Goal: Register for event/course

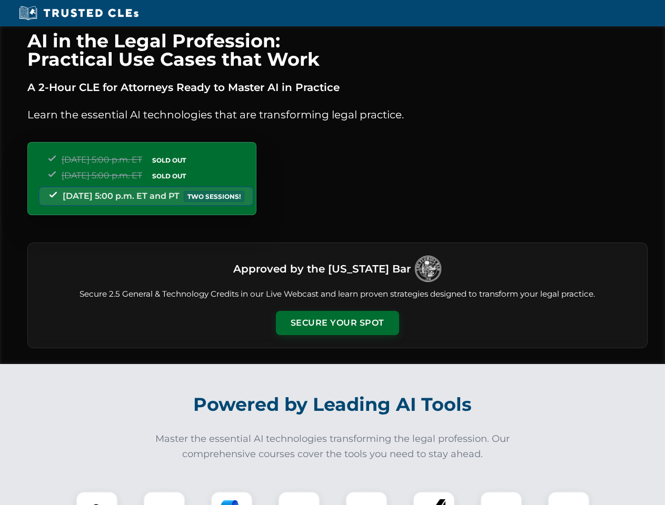
click at [337, 323] on button "Secure Your Spot" at bounding box center [337, 323] width 123 height 24
click at [97, 498] on img at bounding box center [97, 512] width 31 height 31
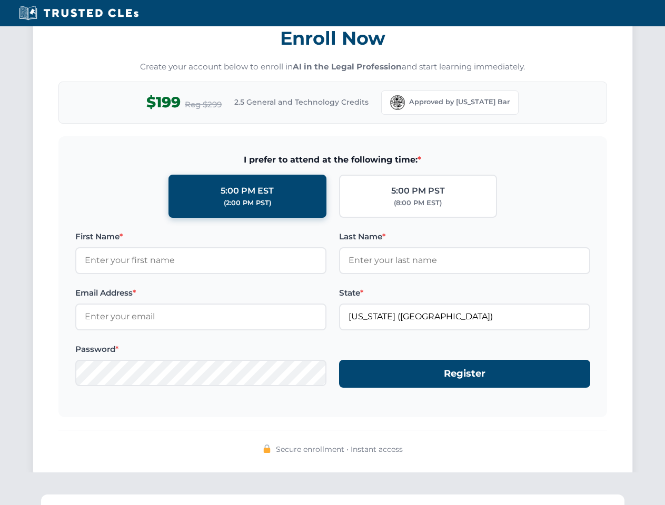
scroll to position [1033, 0]
